Goal: Information Seeking & Learning: Check status

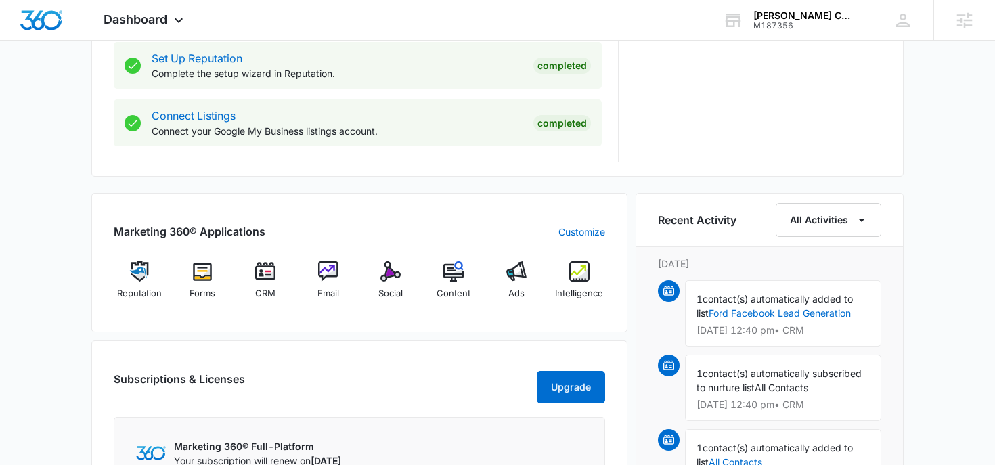
scroll to position [719, 0]
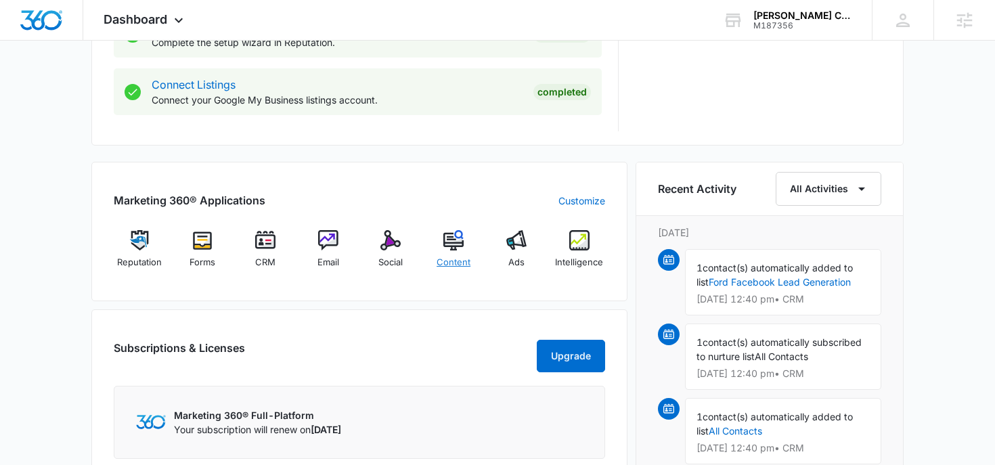
click at [462, 261] on span "Content" at bounding box center [453, 263] width 34 height 14
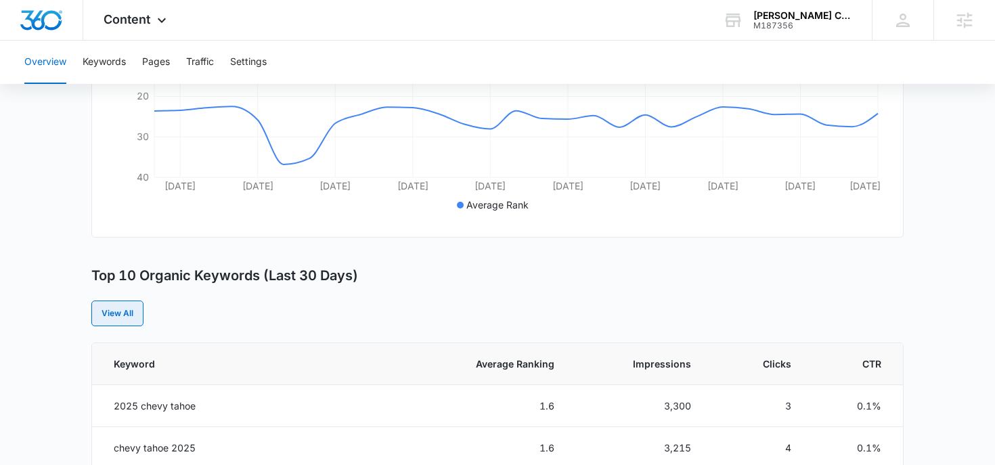
scroll to position [214, 0]
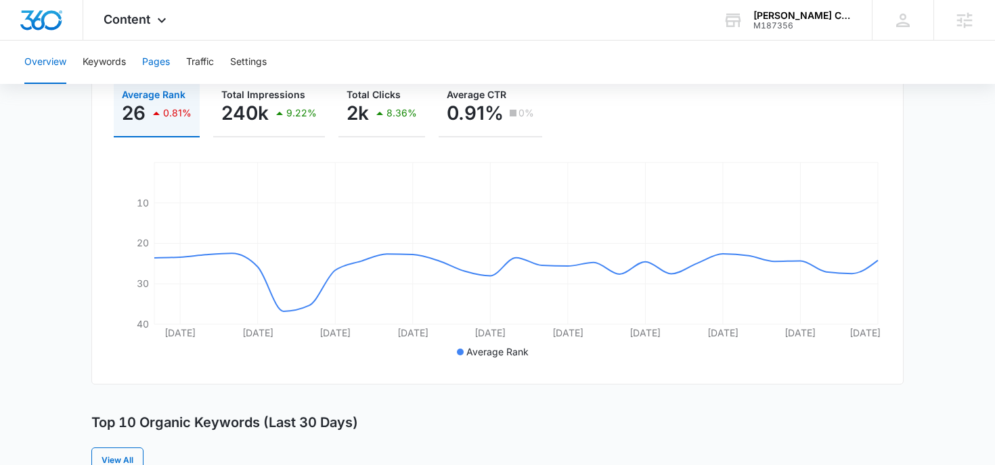
click at [154, 62] on button "Pages" at bounding box center [156, 62] width 28 height 43
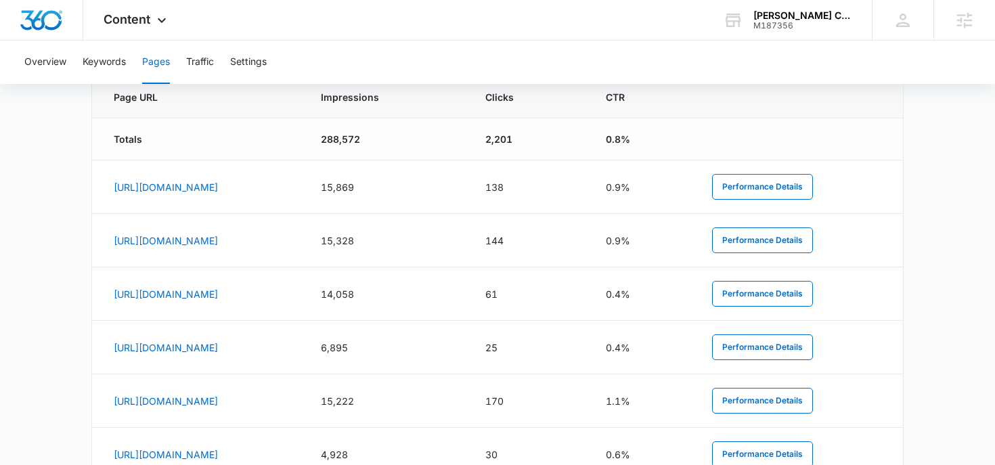
scroll to position [121, 0]
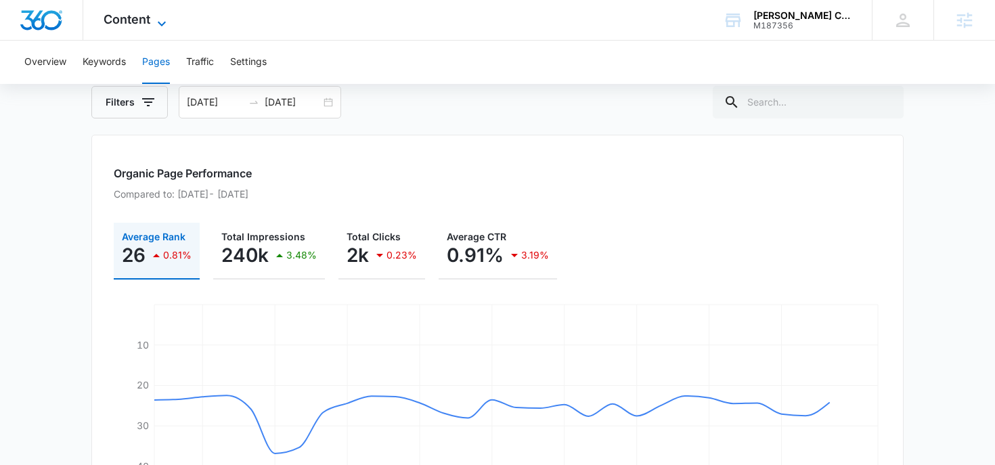
click at [135, 23] on span "Content" at bounding box center [127, 19] width 47 height 14
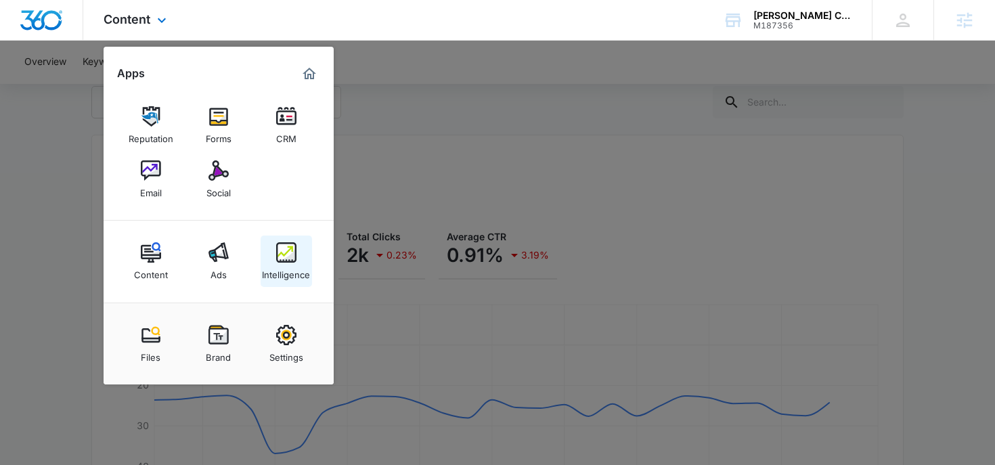
click at [273, 254] on link "Intelligence" at bounding box center [285, 260] width 51 height 51
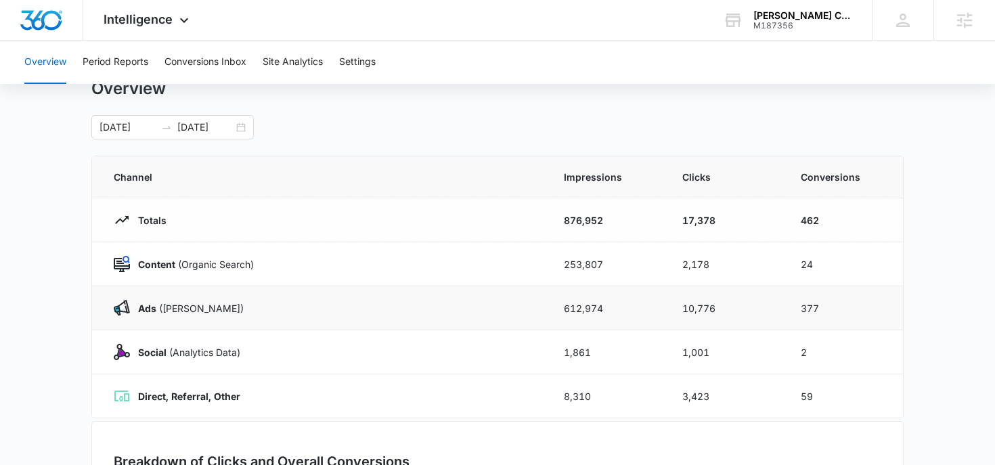
scroll to position [18, 0]
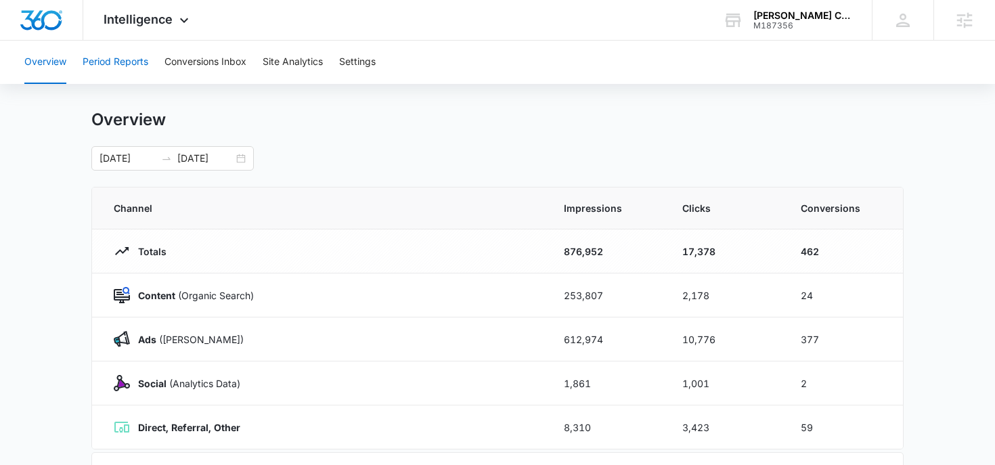
click at [147, 73] on button "Period Reports" at bounding box center [116, 62] width 66 height 43
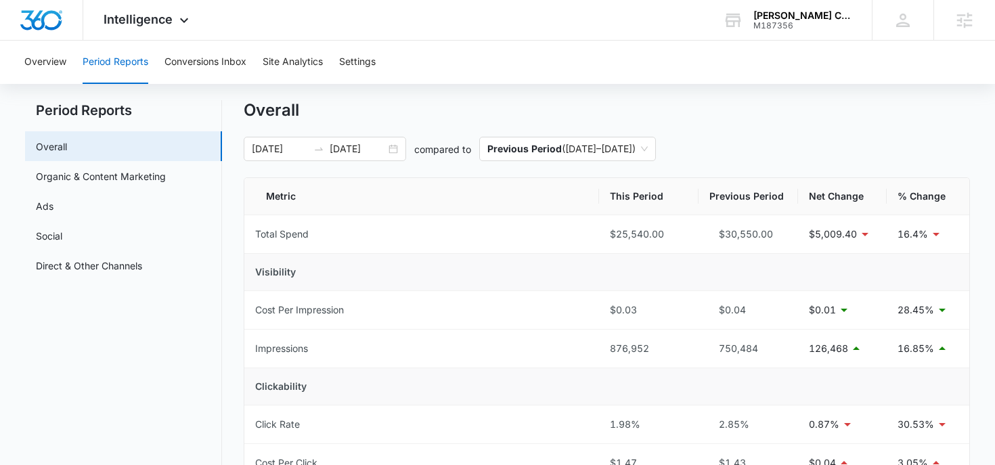
scroll to position [13, 0]
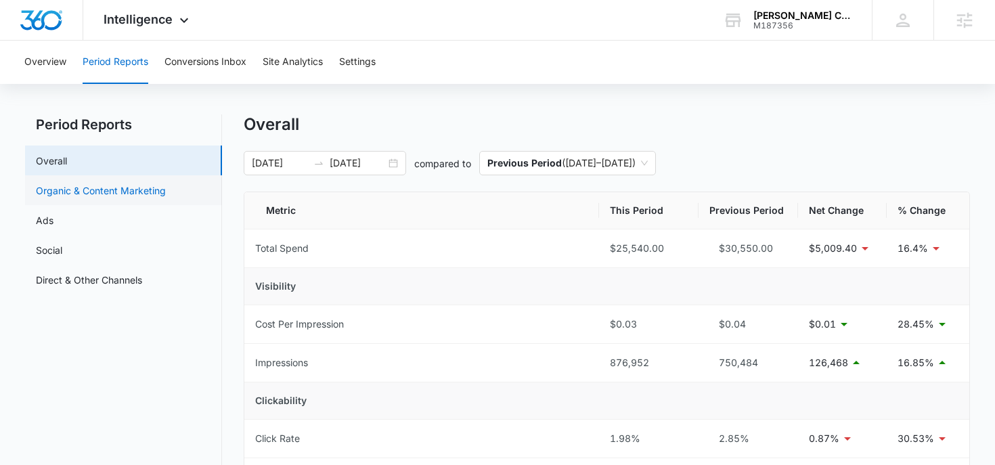
click at [91, 198] on link "Organic & Content Marketing" at bounding box center [101, 190] width 130 height 14
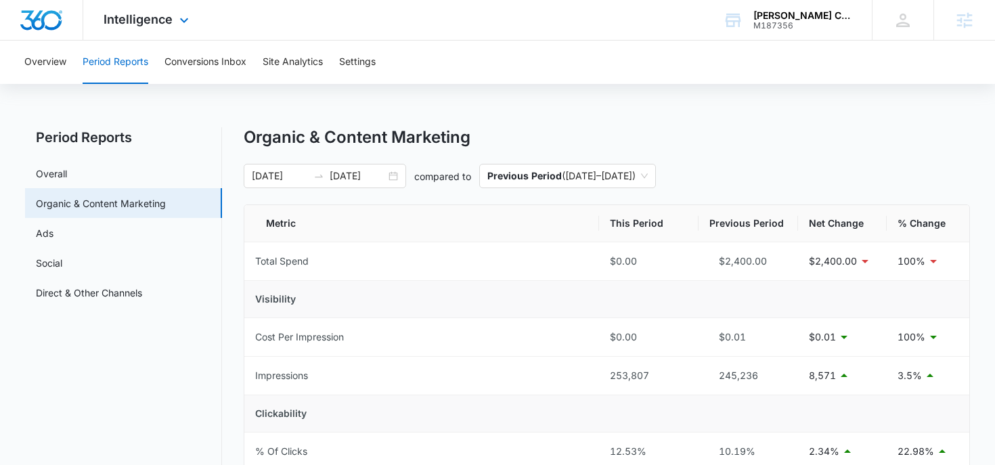
click at [166, 32] on div "Intelligence Apps Reputation Forms CRM Email Social Content Ads Intelligence Fi…" at bounding box center [147, 20] width 129 height 40
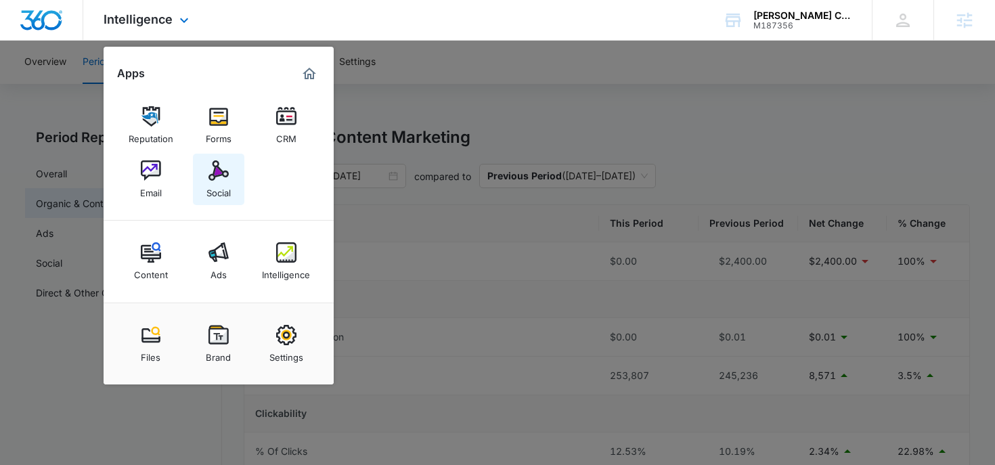
click at [211, 166] on img at bounding box center [218, 170] width 20 height 20
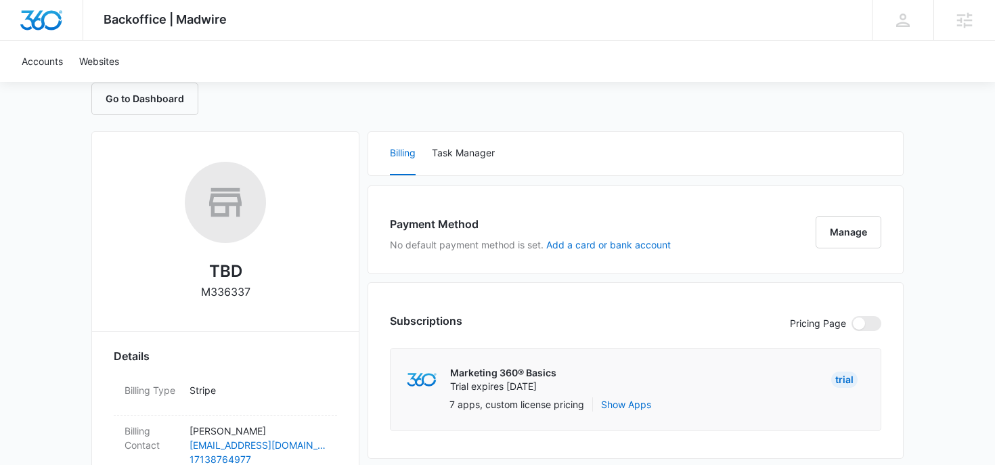
scroll to position [239, 0]
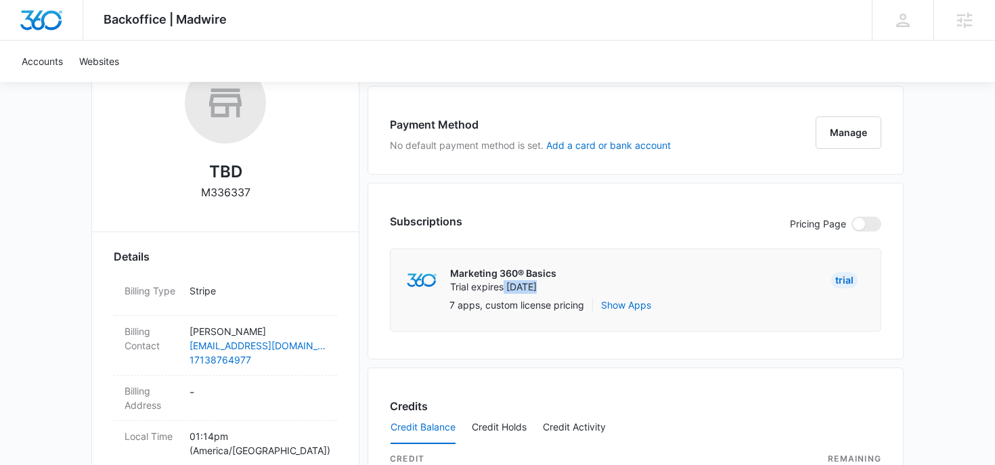
drag, startPoint x: 504, startPoint y: 288, endPoint x: 551, endPoint y: 288, distance: 47.4
click at [551, 288] on p "Trial expires Aug 25" at bounding box center [503, 287] width 106 height 14
click at [526, 287] on p "Trial expires Aug 25" at bounding box center [503, 287] width 106 height 14
drag, startPoint x: 501, startPoint y: 283, endPoint x: 552, endPoint y: 283, distance: 50.7
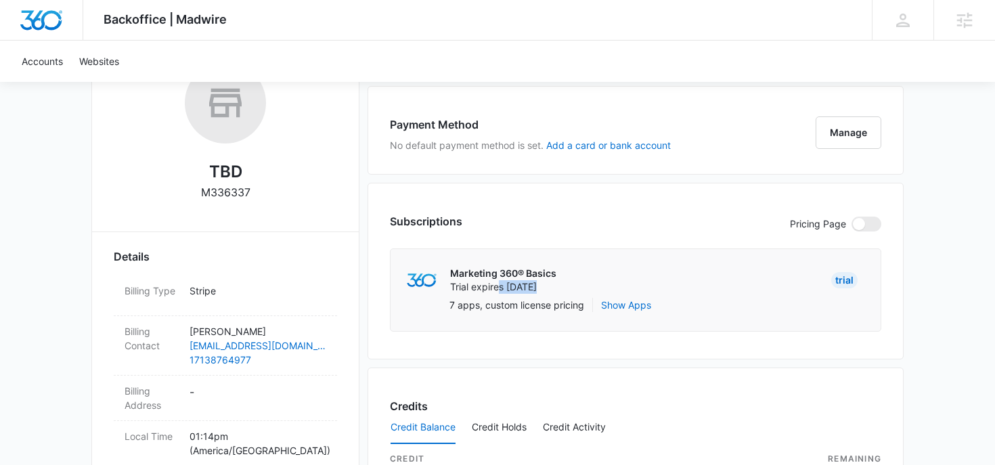
click at [552, 283] on p "Trial expires Aug 25" at bounding box center [503, 287] width 106 height 14
click at [520, 287] on p "Trial expires Aug 25" at bounding box center [503, 287] width 106 height 14
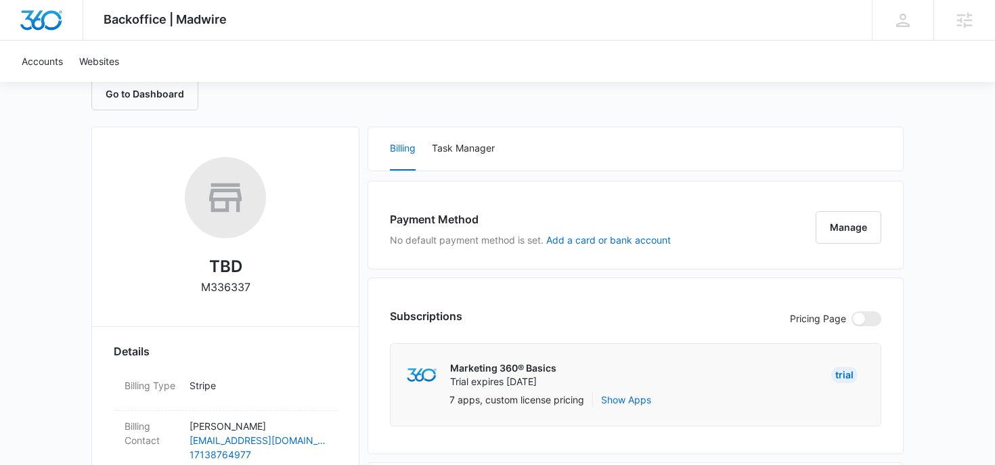
scroll to position [147, 0]
